Goal: Find specific page/section: Find specific page/section

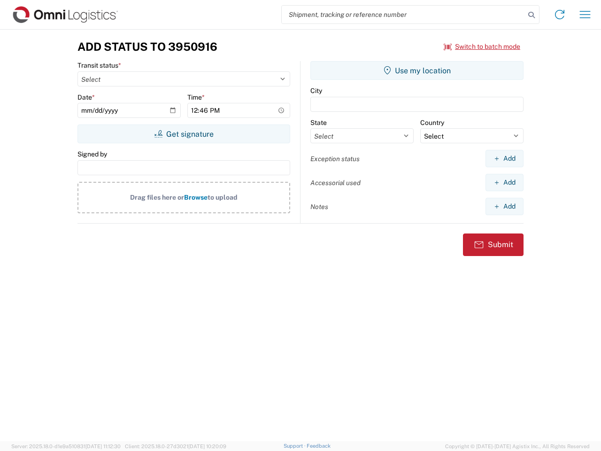
click at [403, 15] on input "search" at bounding box center [403, 15] width 243 height 18
click at [531, 15] on icon at bounding box center [531, 14] width 13 height 13
click at [560, 15] on icon at bounding box center [559, 14] width 15 height 15
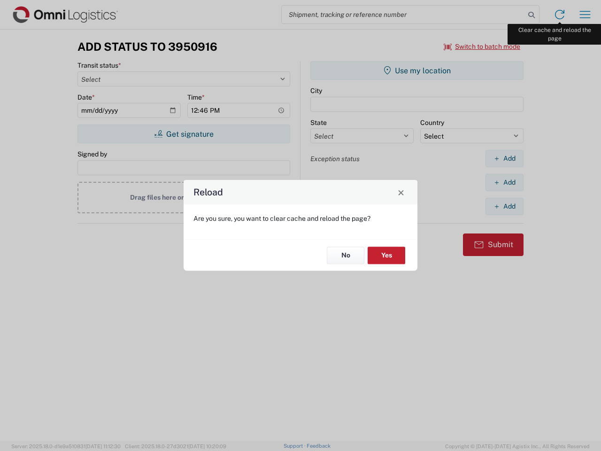
click at [585, 15] on div "Reload Are you sure, you want to clear cache and reload the page? No Yes" at bounding box center [300, 225] width 601 height 451
click at [482, 46] on div "Reload Are you sure, you want to clear cache and reload the page? No Yes" at bounding box center [300, 225] width 601 height 451
click at [184, 134] on div "Reload Are you sure, you want to clear cache and reload the page? No Yes" at bounding box center [300, 225] width 601 height 451
click at [417, 70] on div "Reload Are you sure, you want to clear cache and reload the page? No Yes" at bounding box center [300, 225] width 601 height 451
click at [504, 158] on div "Reload Are you sure, you want to clear cache and reload the page? No Yes" at bounding box center [300, 225] width 601 height 451
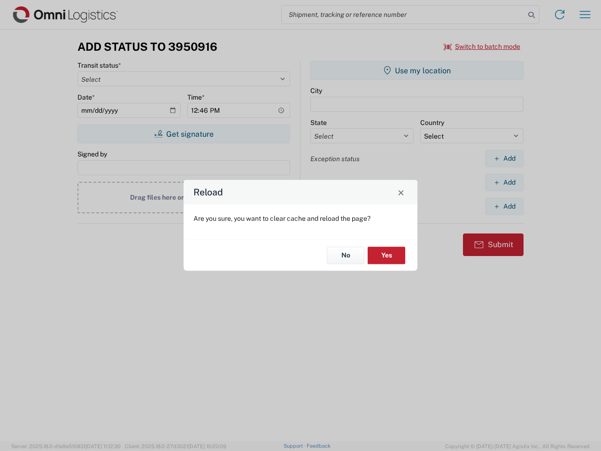
click at [504, 182] on div "Reload Are you sure, you want to clear cache and reload the page? No Yes" at bounding box center [300, 225] width 601 height 451
click at [504, 206] on div "Reload Are you sure, you want to clear cache and reload the page? No Yes" at bounding box center [300, 225] width 601 height 451
